Goal: Contribute content

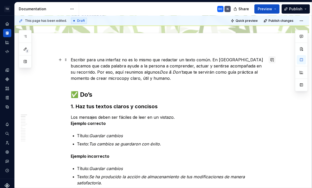
drag, startPoint x: 24, startPoint y: 62, endPoint x: 269, endPoint y: 58, distance: 245.2
click at [24, 62] on button "button" at bounding box center [25, 61] width 9 height 9
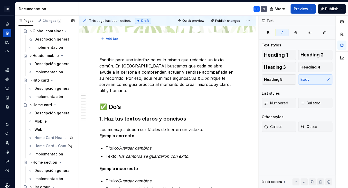
scroll to position [1284, 0]
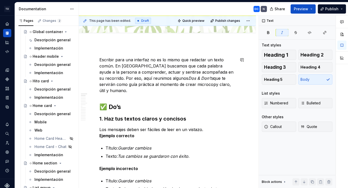
click at [103, 52] on div "This page has been edited. Draft Quick preview Publish changes Hidden page Do's…" at bounding box center [169, 102] width 180 height 173
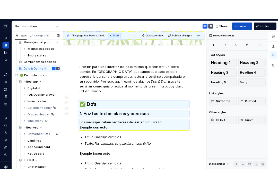
scroll to position [3937, 0]
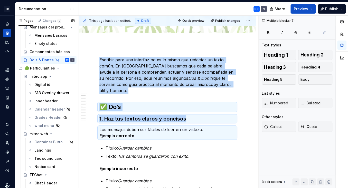
click at [0, 0] on button "Page tree" at bounding box center [0, 0] width 0 height 0
click at [60, 59] on div "Pages Changes 2 Add Accessibility guide for tree Page tree. Navigate the tree w…" at bounding box center [46, 103] width 64 height 175
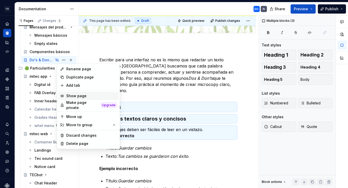
click at [72, 95] on div "Show page" at bounding box center [91, 96] width 50 height 5
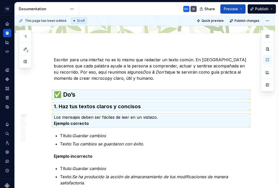
click at [143, 11] on div "DC N" at bounding box center [140, 8] width 122 height 13
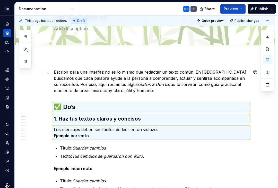
scroll to position [0, 0]
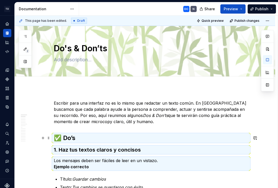
click at [64, 138] on h2 "✅ Do’s" at bounding box center [151, 138] width 194 height 8
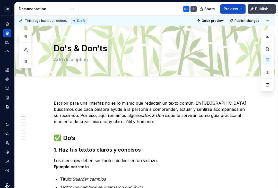
click at [260, 9] on span "Publish" at bounding box center [261, 8] width 13 height 5
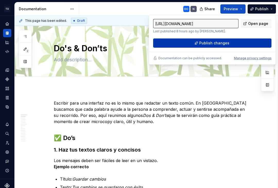
click at [231, 43] on button "Publish changes" at bounding box center [212, 43] width 118 height 9
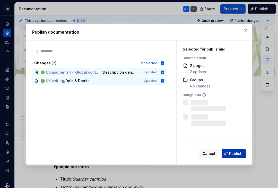
click at [236, 155] on span "Publish" at bounding box center [235, 153] width 13 height 5
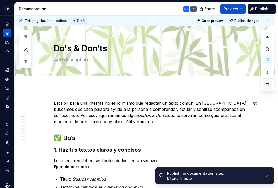
drag, startPoint x: 140, startPoint y: 95, endPoint x: 267, endPoint y: 89, distance: 127.3
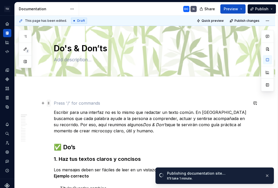
click at [49, 104] on span at bounding box center [49, 103] width 4 height 7
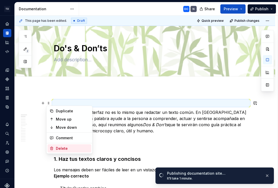
click at [66, 149] on div "Delete" at bounding box center [72, 148] width 33 height 5
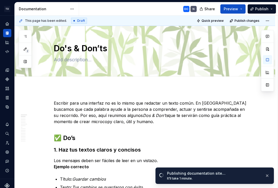
click at [277, 135] on div "This page has been edited. Draft Quick preview Publish changes Do's & Don’ts Ed…" at bounding box center [146, 102] width 263 height 173
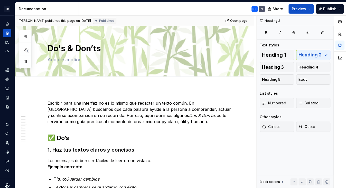
click at [111, 9] on div "DC N" at bounding box center [174, 8] width 190 height 13
click at [312, 8] on button "Publish" at bounding box center [330, 8] width 28 height 9
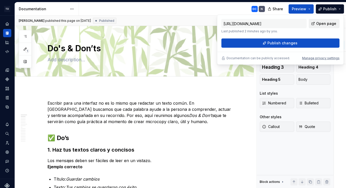
click at [312, 23] on span "Open page" at bounding box center [326, 23] width 20 height 5
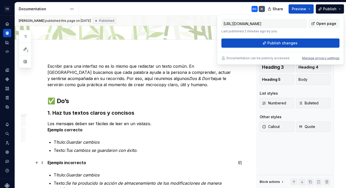
scroll to position [38, 0]
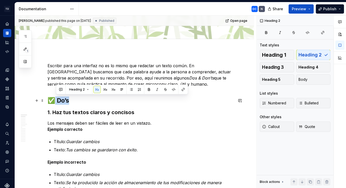
drag, startPoint x: 70, startPoint y: 101, endPoint x: 55, endPoint y: 98, distance: 15.2
click at [55, 98] on h2 "✅ Do’s" at bounding box center [141, 101] width 186 height 8
click at [278, 67] on span "Heading 3" at bounding box center [273, 67] width 22 height 5
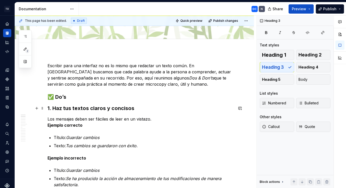
click at [135, 112] on h3 "1. Haz tus textos claros y concisos" at bounding box center [141, 108] width 186 height 7
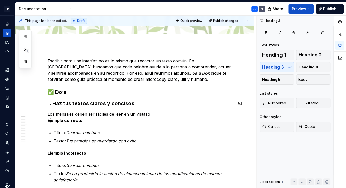
scroll to position [45, 0]
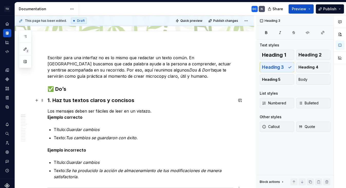
click at [121, 98] on h3 "1. Haz tus textos claros y concisos" at bounding box center [141, 100] width 186 height 7
click at [136, 102] on h3 "1. Haz tus textos claros y concisos" at bounding box center [141, 100] width 186 height 7
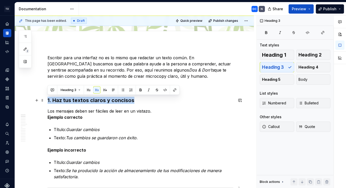
drag, startPoint x: 136, startPoint y: 101, endPoint x: 45, endPoint y: 99, distance: 91.3
drag, startPoint x: 306, startPoint y: 67, endPoint x: 101, endPoint y: 131, distance: 214.6
click at [306, 66] on span "Heading 4" at bounding box center [309, 67] width 20 height 5
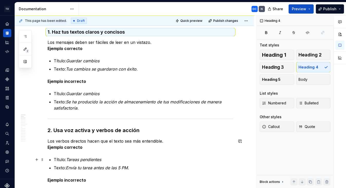
scroll to position [124, 0]
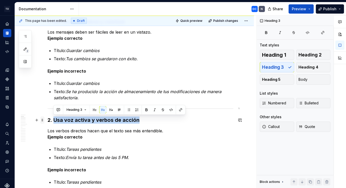
drag, startPoint x: 141, startPoint y: 120, endPoint x: 44, endPoint y: 118, distance: 97.4
click at [147, 120] on h3 "2. Usa voz activa y verbos de acción" at bounding box center [141, 120] width 186 height 7
click at [142, 120] on h3 "2. Usa voz activa y verbos de acción" at bounding box center [141, 120] width 186 height 7
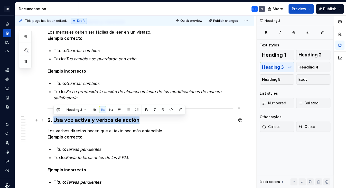
click at [140, 120] on h3 "2. Usa voz activa y verbos de acción" at bounding box center [141, 120] width 186 height 7
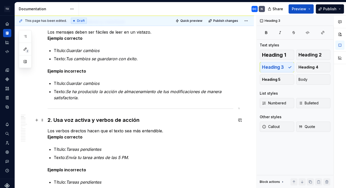
click at [140, 120] on h3 "2. Usa voz activa y verbos de acción" at bounding box center [141, 120] width 186 height 7
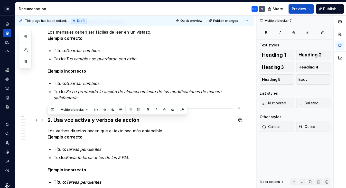
click at [140, 120] on h3 "2. Usa voz activa y verbos de acción" at bounding box center [141, 120] width 186 height 7
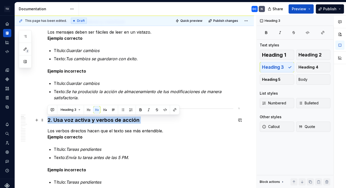
click at [140, 120] on h3 "2. Usa voz activa y verbos de acción" at bounding box center [141, 120] width 186 height 7
click at [312, 68] on span "Heading 4" at bounding box center [309, 67] width 20 height 5
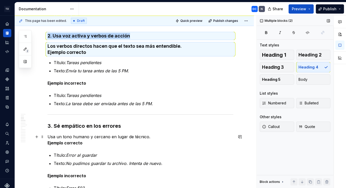
scroll to position [208, 0]
click at [119, 50] on h4 "Los verbos directos hacen que el texto sea más entendible. Ejemplo correcto" at bounding box center [141, 49] width 186 height 12
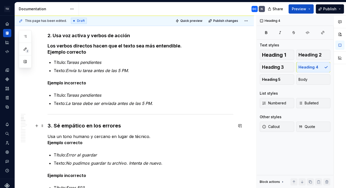
click at [122, 126] on h3 "3. Sé empático en los errores" at bounding box center [141, 125] width 186 height 7
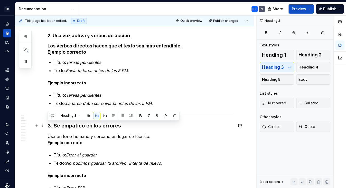
click at [122, 126] on h3 "3. Sé empático en los errores" at bounding box center [141, 125] width 186 height 7
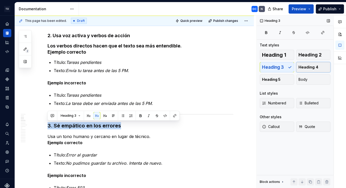
click at [304, 66] on span "Heading 4" at bounding box center [309, 67] width 20 height 5
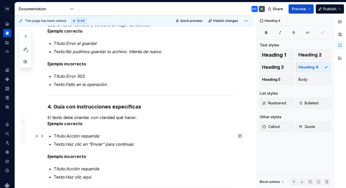
scroll to position [320, 0]
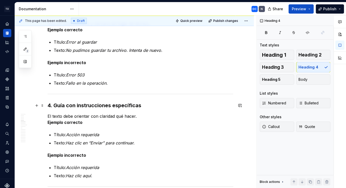
click at [149, 106] on h3 "4. Guía con instrucciones específicas" at bounding box center [141, 105] width 186 height 7
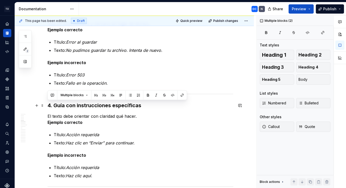
click at [149, 106] on h3 "4. Guía con instrucciones específicas" at bounding box center [141, 105] width 186 height 7
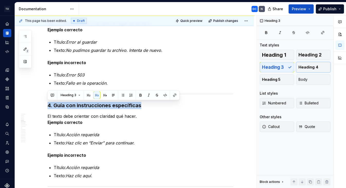
click at [301, 68] on span "Heading 4" at bounding box center [309, 67] width 20 height 5
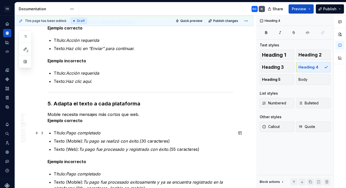
scroll to position [414, 0]
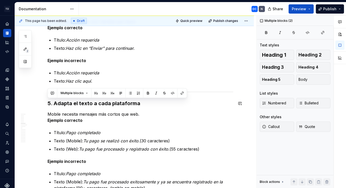
click at [84, 105] on h3 "5. Adapta el texto a cada plataforma" at bounding box center [141, 103] width 186 height 7
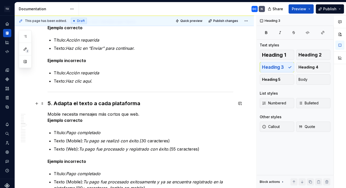
click at [84, 105] on h3 "5. Adapta el texto a cada plataforma" at bounding box center [141, 103] width 186 height 7
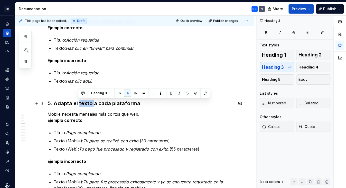
click at [84, 105] on h3 "5. Adapta el texto a cada plataforma" at bounding box center [141, 103] width 186 height 7
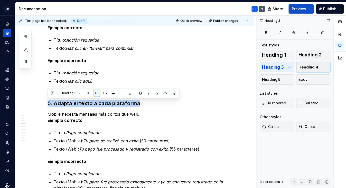
click at [312, 67] on span "Heading 4" at bounding box center [309, 67] width 20 height 5
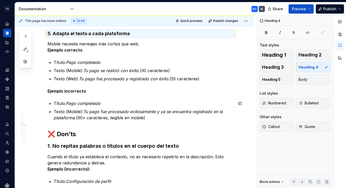
scroll to position [484, 0]
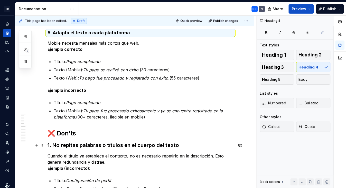
click at [131, 147] on h3 "1. No repitas palabras o títulos en el cuerpo del texto" at bounding box center [141, 145] width 186 height 7
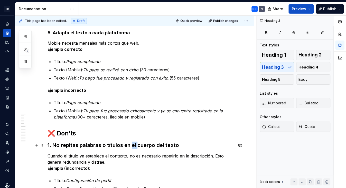
click at [131, 147] on h3 "1. No repitas palabras o títulos en el cuerpo del texto" at bounding box center [141, 145] width 186 height 7
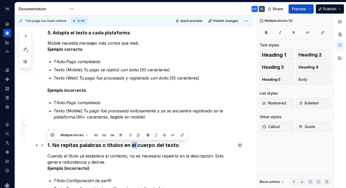
click at [131, 147] on h3 "1. No repitas palabras o títulos en el cuerpo del texto" at bounding box center [141, 145] width 186 height 7
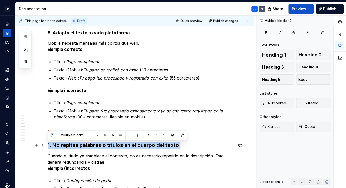
click at [131, 147] on h3 "1. No repitas palabras o títulos en el cuerpo del texto" at bounding box center [141, 145] width 186 height 7
click at [309, 69] on span "Heading 4" at bounding box center [309, 67] width 20 height 5
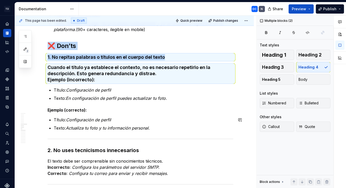
scroll to position [572, 0]
click at [90, 78] on strong "Ejemplo (incorrecto):" at bounding box center [72, 79] width 48 height 5
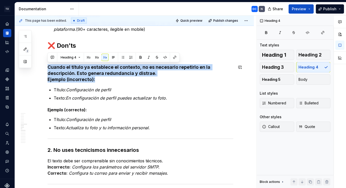
drag, startPoint x: 99, startPoint y: 80, endPoint x: 46, endPoint y: 63, distance: 56.2
click at [46, 63] on div "Escribir para una interfaz no es lo mismo que redactar un texto común. En [GEOG…" at bounding box center [134, 70] width 239 height 1109
click at [265, 31] on button "button" at bounding box center [266, 32] width 13 height 7
click at [304, 79] on span "Body" at bounding box center [303, 79] width 9 height 5
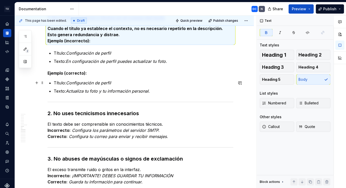
scroll to position [611, 0]
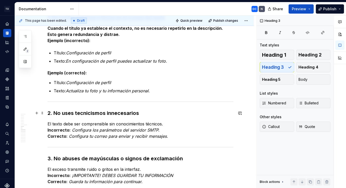
click at [146, 113] on h3 "2. No uses tecnicismos innecesarios" at bounding box center [141, 113] width 186 height 7
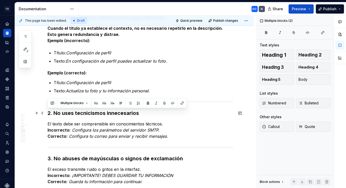
click at [146, 113] on h3 "2. No uses tecnicismos innecesarios" at bounding box center [141, 113] width 186 height 7
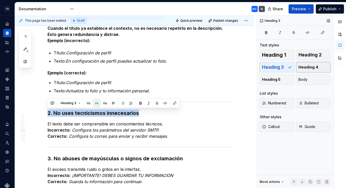
click at [312, 65] on span "Heading 4" at bounding box center [309, 67] width 20 height 5
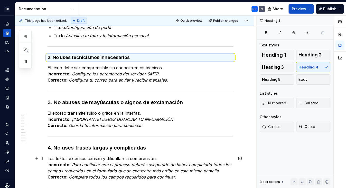
scroll to position [666, 0]
click at [185, 101] on h3 "3. No abuses de mayúsculas o signos de exclamación" at bounding box center [141, 102] width 186 height 7
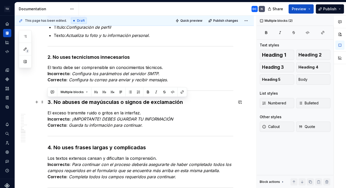
click at [185, 101] on h3 "3. No abuses de mayúsculas o signos de exclamación" at bounding box center [141, 102] width 186 height 7
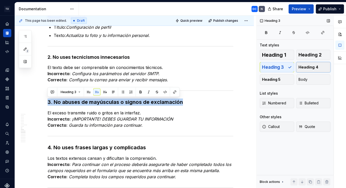
click at [309, 68] on span "Heading 4" at bounding box center [309, 67] width 20 height 5
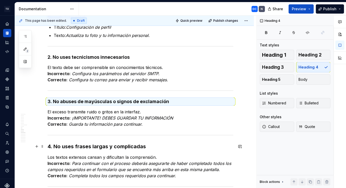
click at [158, 146] on h3 "4. No uses frases largas y complicadas" at bounding box center [141, 146] width 186 height 7
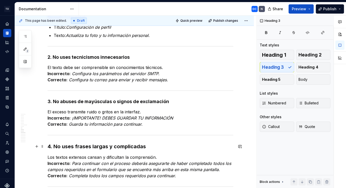
click at [158, 146] on h3 "4. No uses frases largas y complicadas" at bounding box center [141, 146] width 186 height 7
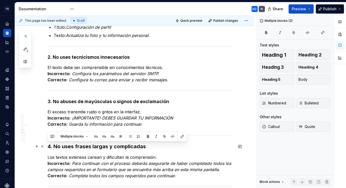
click at [158, 146] on h3 "4. No uses frases largas y complicadas" at bounding box center [141, 146] width 186 height 7
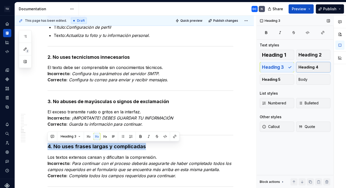
click at [311, 68] on span "Heading 4" at bounding box center [309, 67] width 20 height 5
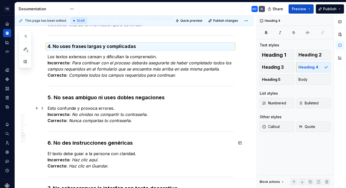
scroll to position [766, 0]
click at [172, 98] on h3 "5. No seas ambiguo ni uses dobles negaciones" at bounding box center [141, 97] width 186 height 7
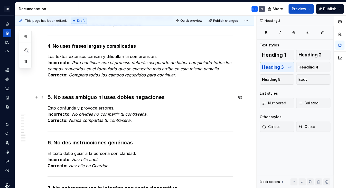
click at [172, 98] on h3 "5. No seas ambiguo ni uses dobles negaciones" at bounding box center [141, 97] width 186 height 7
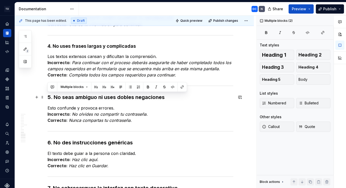
click at [171, 98] on h3 "5. No seas ambiguo ni uses dobles negaciones" at bounding box center [141, 97] width 186 height 7
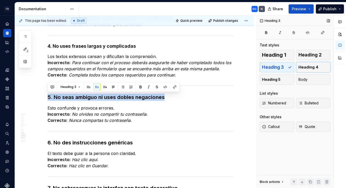
click at [312, 65] on span "Heading 4" at bounding box center [309, 67] width 20 height 5
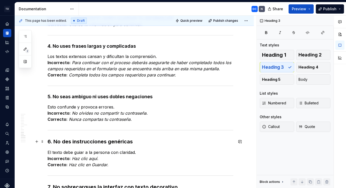
click at [139, 140] on h3 "6. No des instrucciones genéricas" at bounding box center [141, 141] width 186 height 7
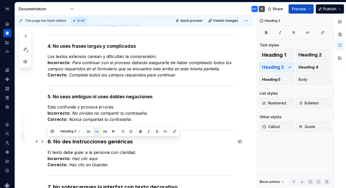
click at [139, 140] on h3 "6. No des instrucciones genéricas" at bounding box center [141, 141] width 186 height 7
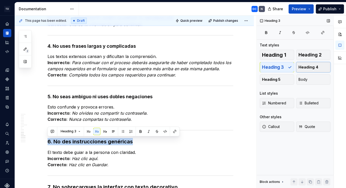
click at [312, 67] on span "Heading 4" at bounding box center [309, 67] width 20 height 5
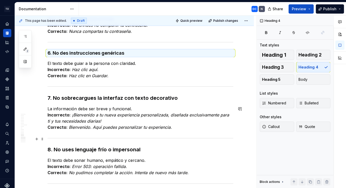
scroll to position [858, 0]
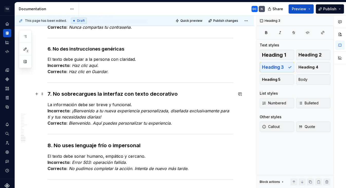
click at [178, 94] on h3 "7. No sobrecargues la interfaz con texto decorativo" at bounding box center [141, 93] width 186 height 7
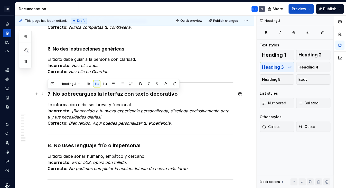
click at [178, 94] on h3 "7. No sobrecargues la interfaz con texto decorativo" at bounding box center [141, 93] width 186 height 7
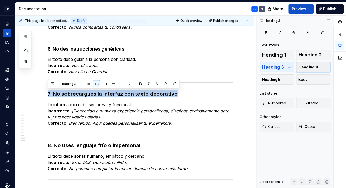
click at [312, 67] on span "Heading 4" at bounding box center [309, 67] width 20 height 5
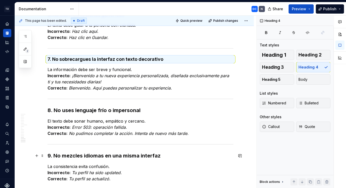
scroll to position [909, 0]
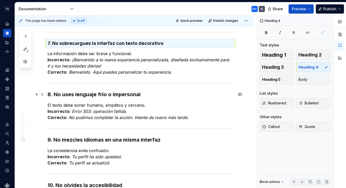
click at [150, 95] on h3 "8. No uses lenguaje frío o impersonal" at bounding box center [141, 94] width 186 height 7
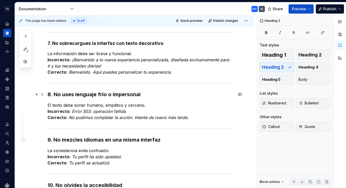
click at [150, 95] on h3 "8. No uses lenguaje frío o impersonal" at bounding box center [141, 94] width 186 height 7
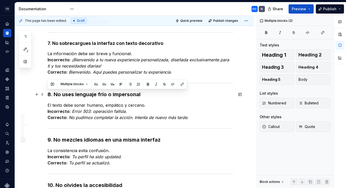
click at [150, 95] on h3 "8. No uses lenguaje frío o impersonal" at bounding box center [141, 94] width 186 height 7
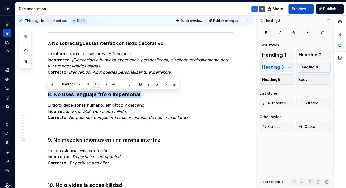
drag, startPoint x: 310, startPoint y: 66, endPoint x: 296, endPoint y: 91, distance: 28.7
click at [310, 66] on span "Heading 4" at bounding box center [309, 67] width 20 height 5
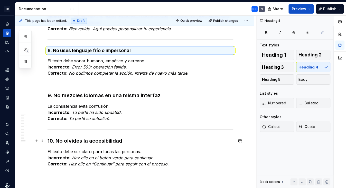
scroll to position [955, 0]
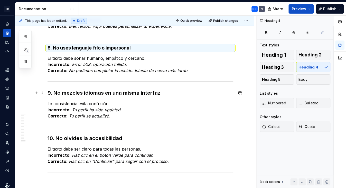
click at [168, 94] on h3 "9. No mezcles idiomas en una misma interfaz" at bounding box center [141, 92] width 186 height 7
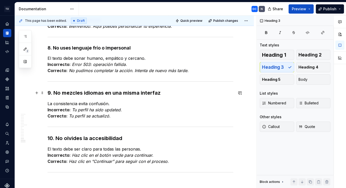
click at [168, 94] on h3 "9. No mezcles idiomas en una misma interfaz" at bounding box center [141, 92] width 186 height 7
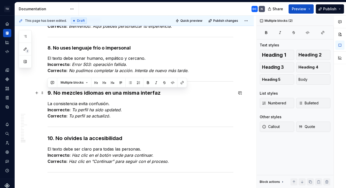
click at [168, 94] on h3 "9. No mezcles idiomas en una misma interfaz" at bounding box center [141, 92] width 186 height 7
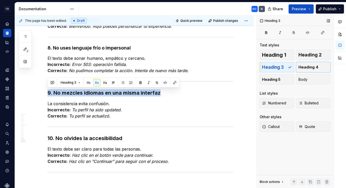
click at [304, 68] on span "Heading 4" at bounding box center [309, 67] width 20 height 5
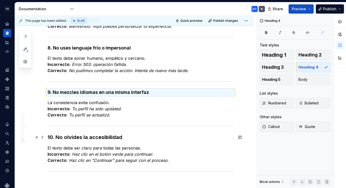
click at [121, 138] on h3 "10. No olvides la accesibilidad" at bounding box center [141, 137] width 186 height 7
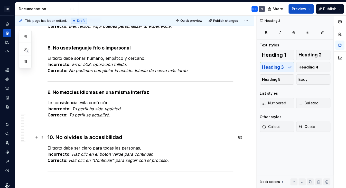
click at [128, 139] on h3 "10. No olvides la accesibilidad" at bounding box center [141, 137] width 186 height 7
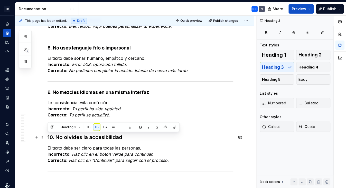
click at [128, 139] on h3 "10. No olvides la accesibilidad" at bounding box center [141, 137] width 186 height 7
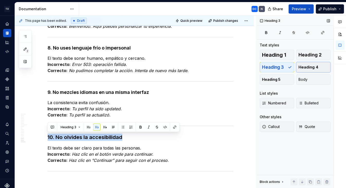
click at [309, 66] on span "Heading 4" at bounding box center [309, 67] width 20 height 5
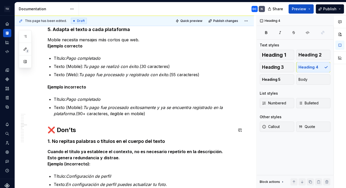
scroll to position [508, 0]
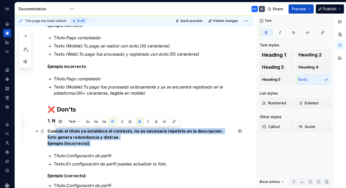
drag, startPoint x: 94, startPoint y: 144, endPoint x: 44, endPoint y: 131, distance: 51.3
click at [48, 131] on div "Escribir para una interfaz no es lo mismo que redactar un texto común. En [GEOG…" at bounding box center [141, 109] width 186 height 1033
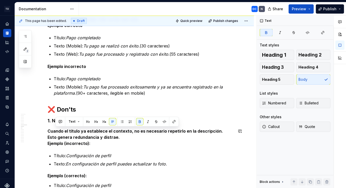
click at [97, 149] on div "Escribir para una interfaz no es lo mismo que redactar un texto común. En [GEOG…" at bounding box center [141, 106] width 186 height 1027
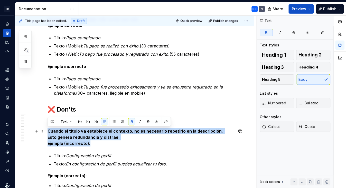
drag, startPoint x: 91, startPoint y: 145, endPoint x: 47, endPoint y: 132, distance: 45.9
click at [48, 132] on p "Cuando el título ya establece el contexto, no es necesario repetirlo en la desc…" at bounding box center [141, 137] width 186 height 19
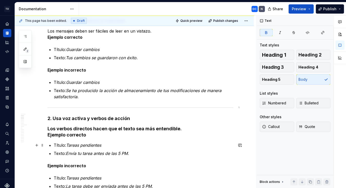
scroll to position [122, 0]
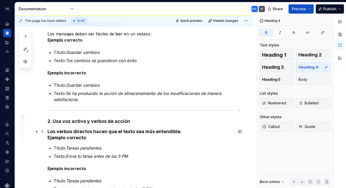
click at [90, 139] on h4 "Los verbos directos hacen que el texto sea más entendible. Ejemplo correcto" at bounding box center [141, 135] width 186 height 12
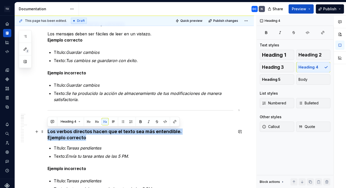
drag, startPoint x: 90, startPoint y: 139, endPoint x: 47, endPoint y: 131, distance: 43.0
click at [48, 131] on h4 "Los verbos directos hacen que el texto sea más entendible. Ejemplo correcto" at bounding box center [141, 135] width 186 height 12
click at [312, 79] on button "Body" at bounding box center [313, 80] width 34 height 10
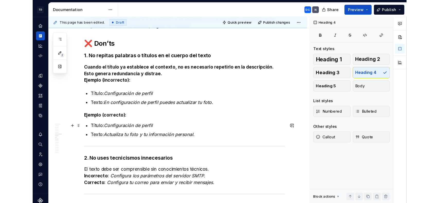
scroll to position [579, 0]
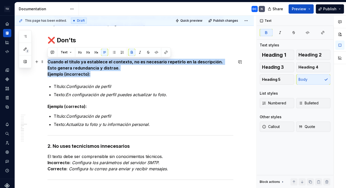
drag, startPoint x: 89, startPoint y: 74, endPoint x: 47, endPoint y: 62, distance: 44.0
click at [47, 62] on div "Escribir para una interfaz no es lo mismo que redactar un texto común. En [GEOG…" at bounding box center [134, 61] width 239 height 1104
click at [127, 73] on p "Cuando el título ya establece el contexto, no es necesario repetirlo en la desc…" at bounding box center [141, 68] width 186 height 19
click at [122, 79] on div "Escribir para una interfaz no es lo mismo que redactar un texto común. En [GEOG…" at bounding box center [141, 35] width 186 height 1029
drag, startPoint x: 106, startPoint y: 68, endPoint x: 45, endPoint y: 63, distance: 61.4
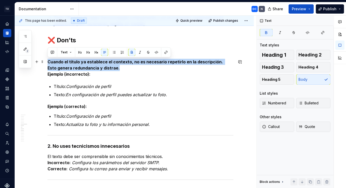
click at [45, 63] on div "Escribir para una interfaz no es lo mismo que redactar un texto común. En [GEOG…" at bounding box center [134, 61] width 239 height 1104
click at [266, 33] on icon "button" at bounding box center [267, 32] width 2 height 2
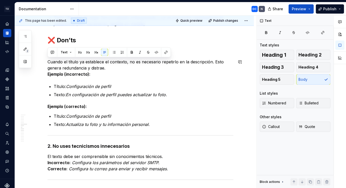
click at [173, 81] on div "Escribir para una interfaz no es lo mismo que redactar un texto común. En [GEOG…" at bounding box center [141, 35] width 186 height 1029
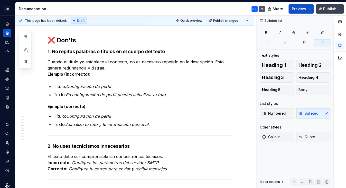
click at [312, 9] on span "Publish" at bounding box center [329, 8] width 13 height 5
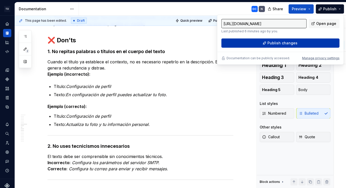
click at [304, 44] on button "Publish changes" at bounding box center [280, 43] width 118 height 9
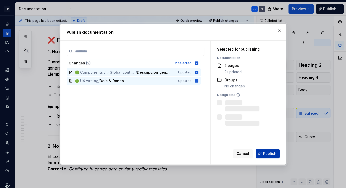
click at [275, 153] on span "Publish" at bounding box center [269, 153] width 13 height 5
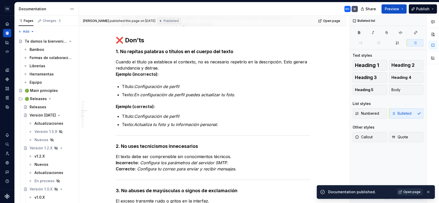
click at [312, 188] on span "Open page" at bounding box center [411, 192] width 17 height 4
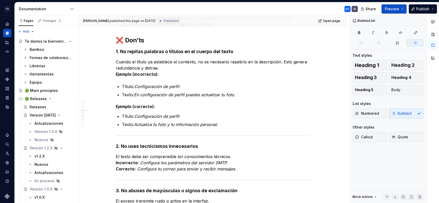
type textarea "*"
